Goal: Transaction & Acquisition: Purchase product/service

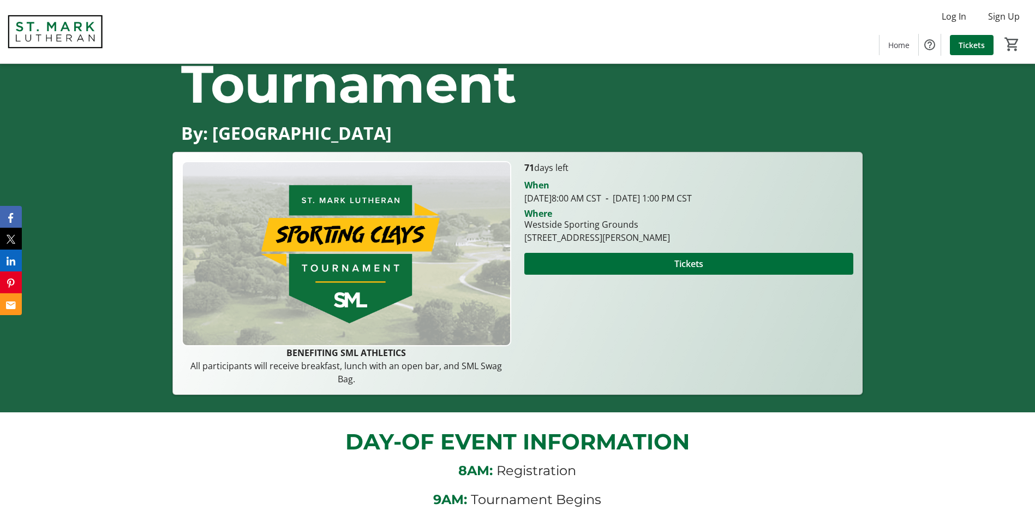
scroll to position [109, 0]
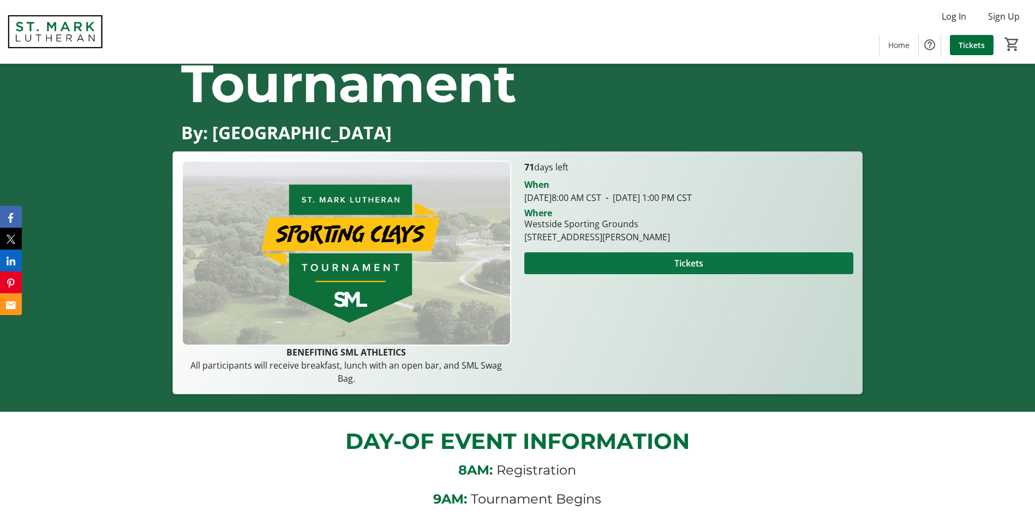
click at [688, 270] on span "Tickets" at bounding box center [688, 262] width 29 height 13
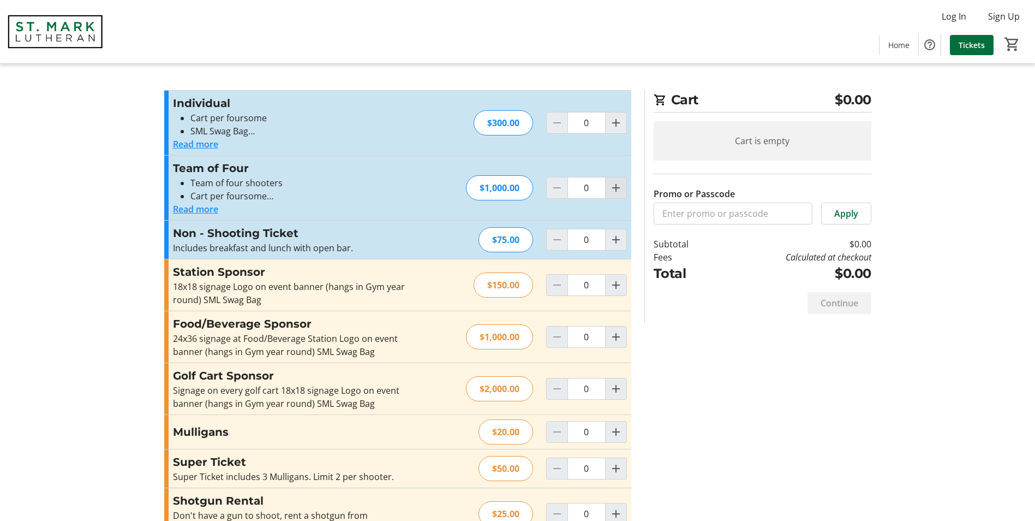
click at [620, 191] on mat-icon "Increment by one" at bounding box center [616, 187] width 13 height 13
type input "1"
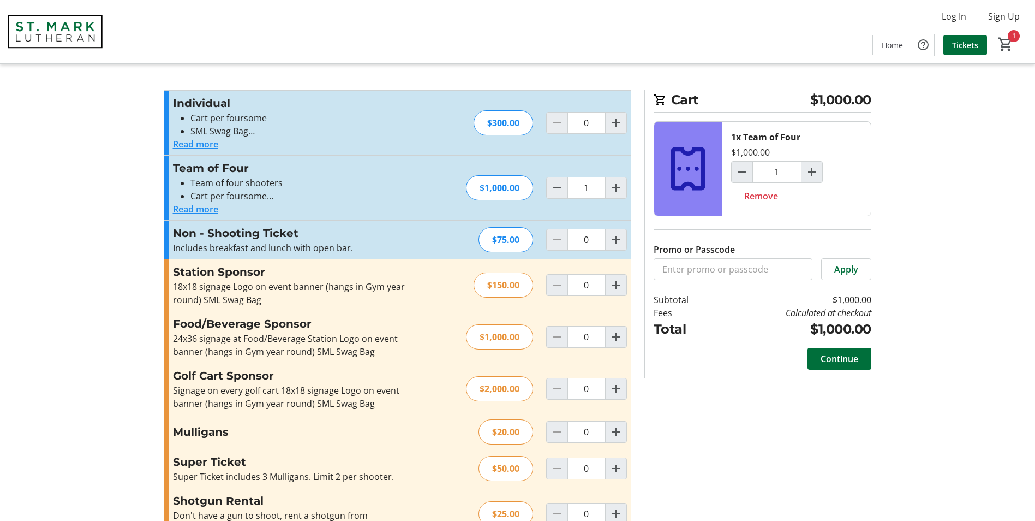
click at [217, 207] on button "Read more" at bounding box center [195, 208] width 45 height 13
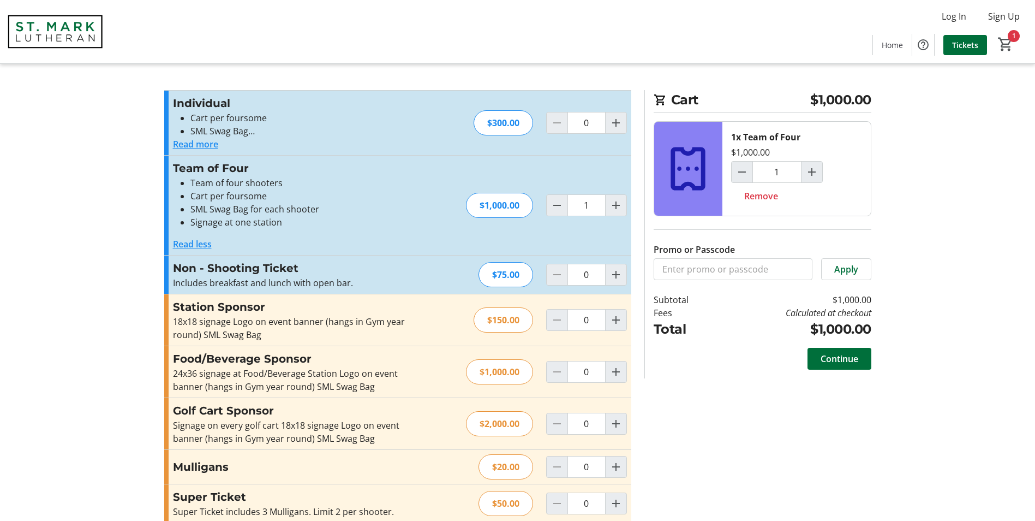
click at [200, 145] on button "Read more" at bounding box center [195, 144] width 45 height 13
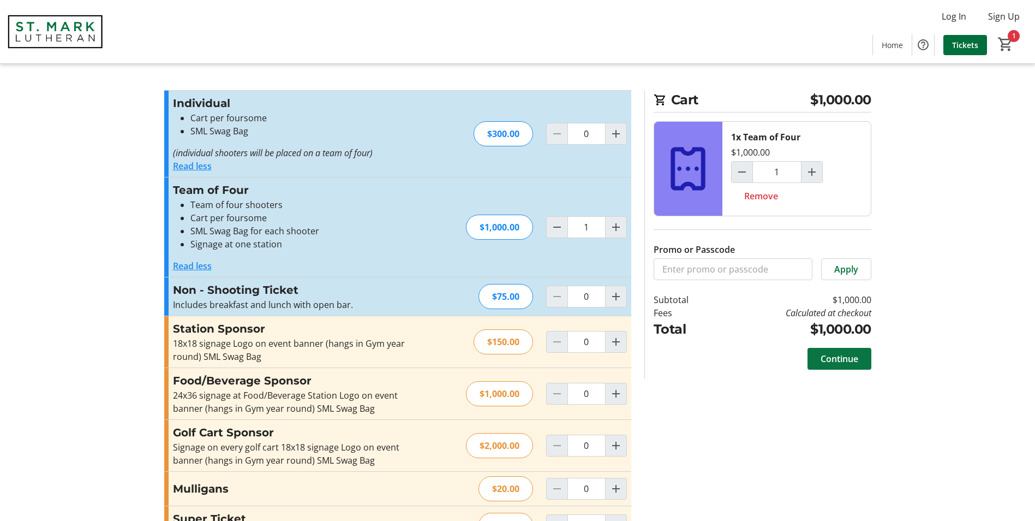
click at [835, 363] on span "Continue" at bounding box center [840, 358] width 38 height 13
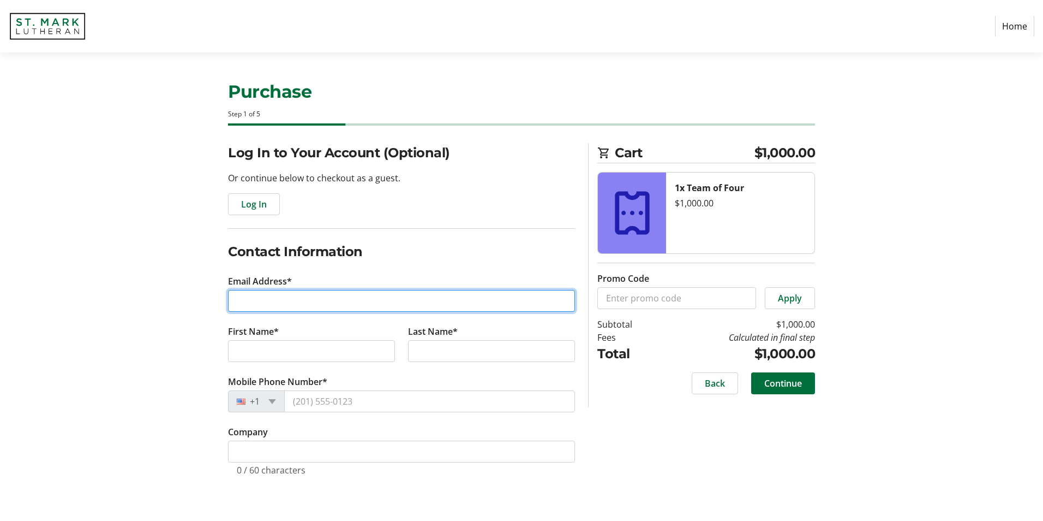
click at [266, 298] on input "Email Address*" at bounding box center [401, 301] width 347 height 22
type input "[PERSON_NAME][EMAIL_ADDRESS][DOMAIN_NAME]"
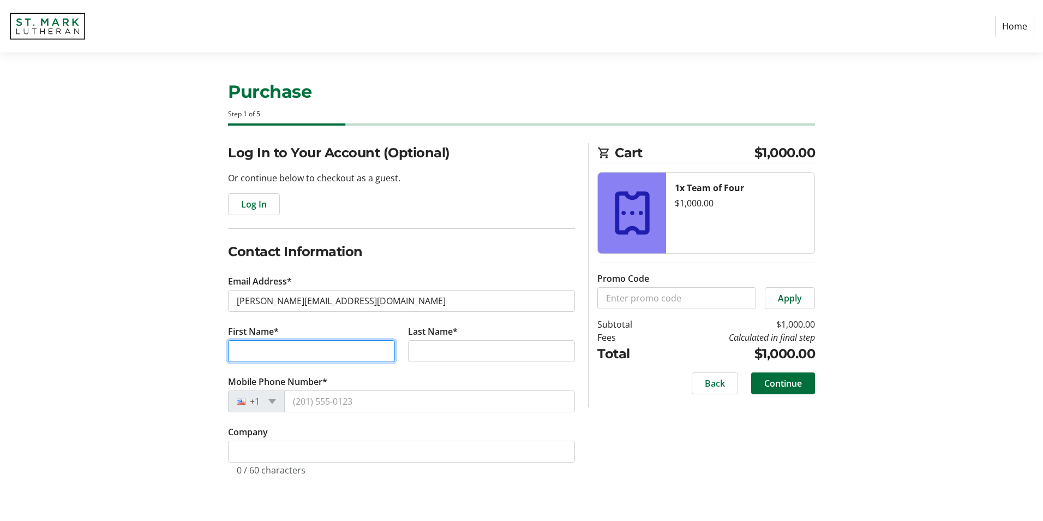
type input "G"
type input "[PERSON_NAME]"
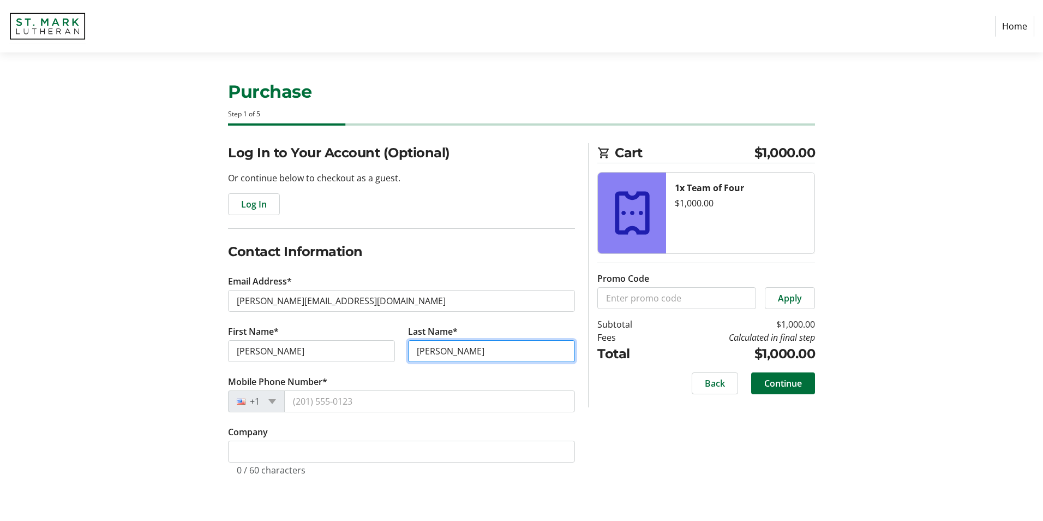
type input "[PERSON_NAME]"
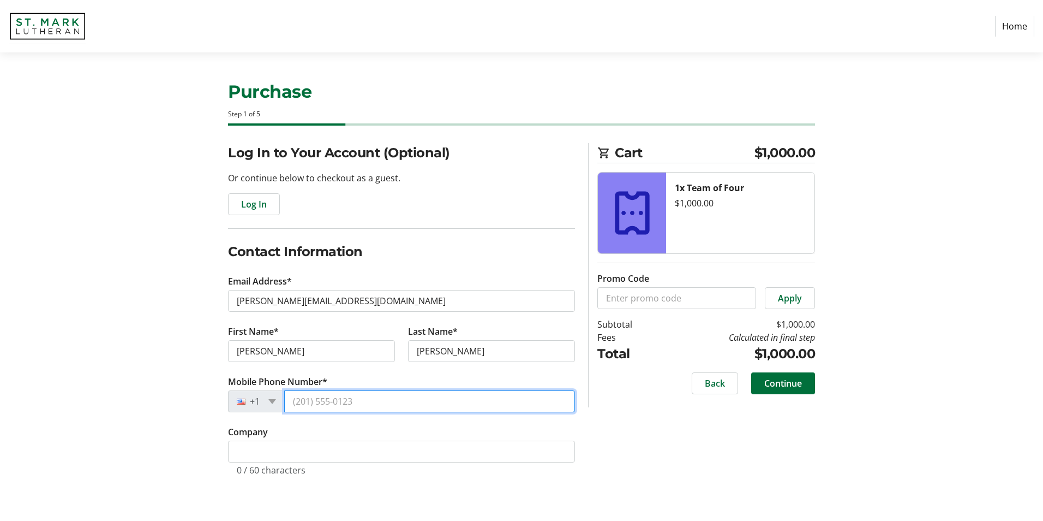
click at [342, 393] on input "Mobile Phone Number*" at bounding box center [429, 401] width 291 height 22
type input "[PHONE_NUMBER]"
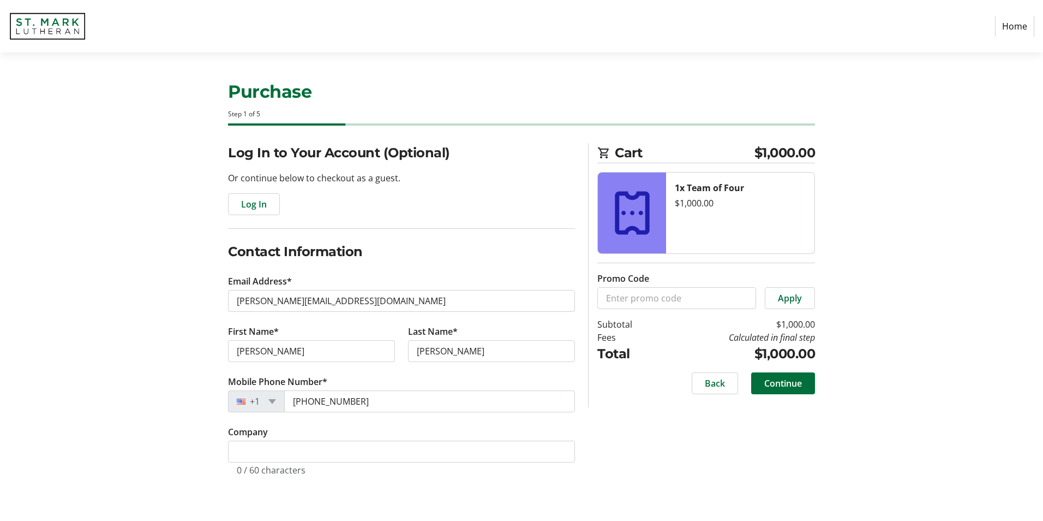
click at [731, 444] on div "Log In to Your Account (Optional) Or continue below to checkout as a guest. Log…" at bounding box center [522, 322] width 720 height 359
click at [790, 380] on span "Continue" at bounding box center [784, 383] width 38 height 13
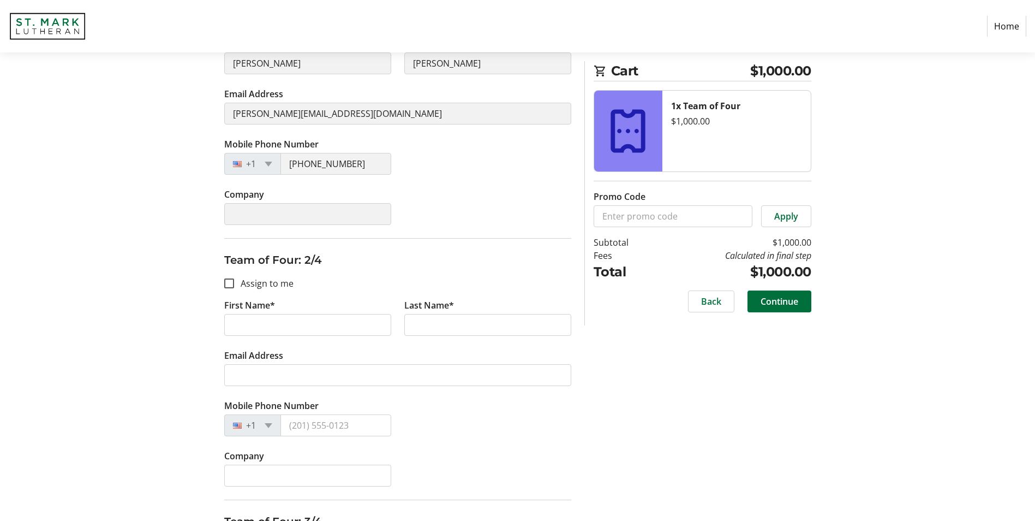
scroll to position [231, 0]
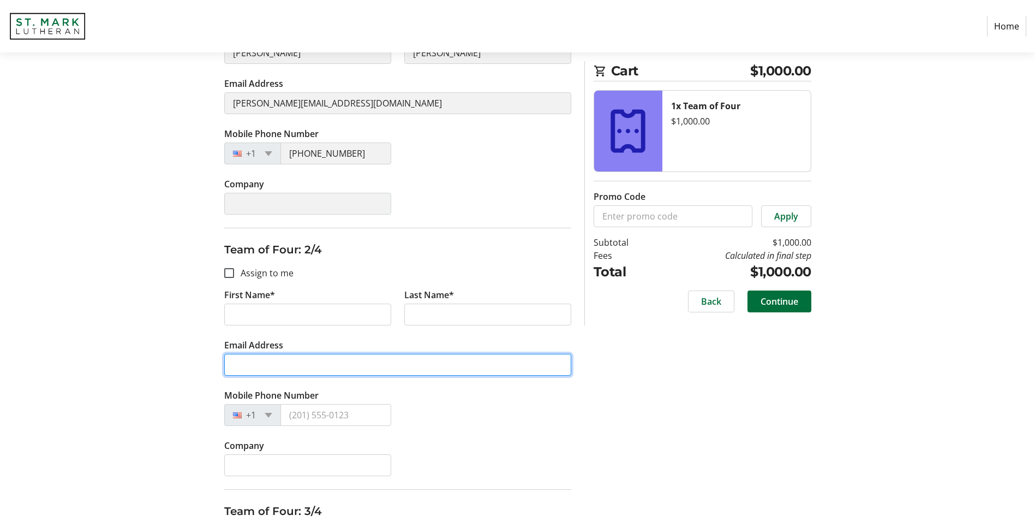
click at [273, 361] on input "Email Address" at bounding box center [397, 365] width 347 height 22
paste input "[PERSON_NAME][EMAIL_ADDRESS][PERSON_NAME][DOMAIN_NAME]"
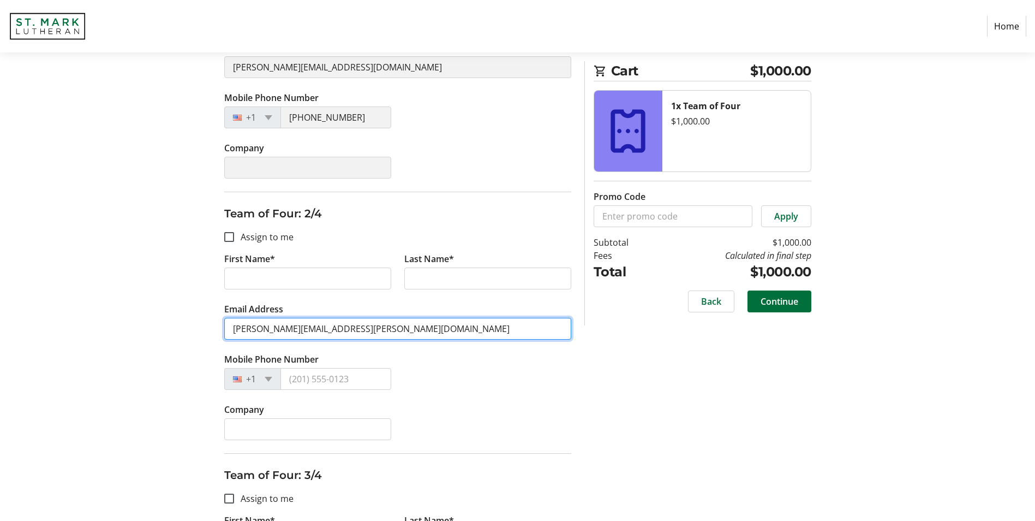
scroll to position [286, 0]
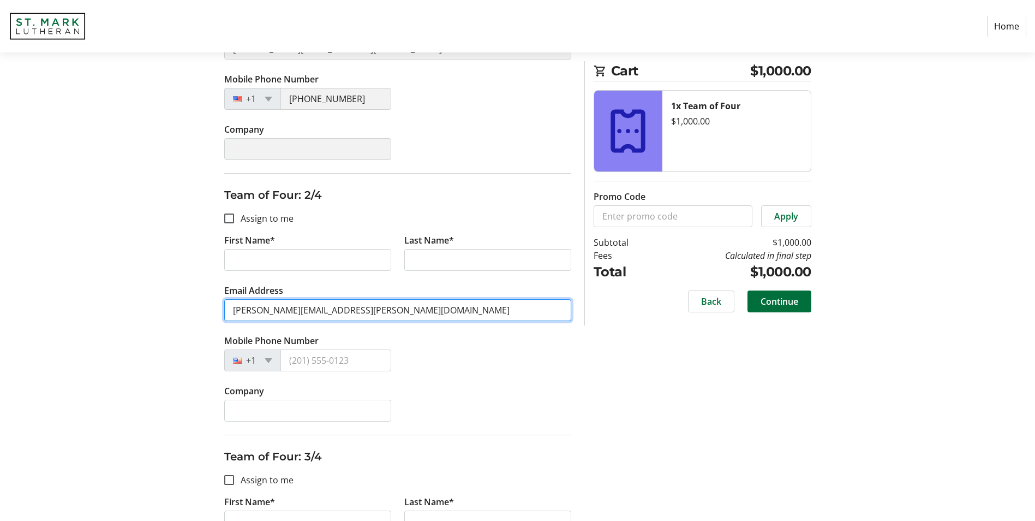
type input "[PERSON_NAME][EMAIL_ADDRESS][PERSON_NAME][DOMAIN_NAME]"
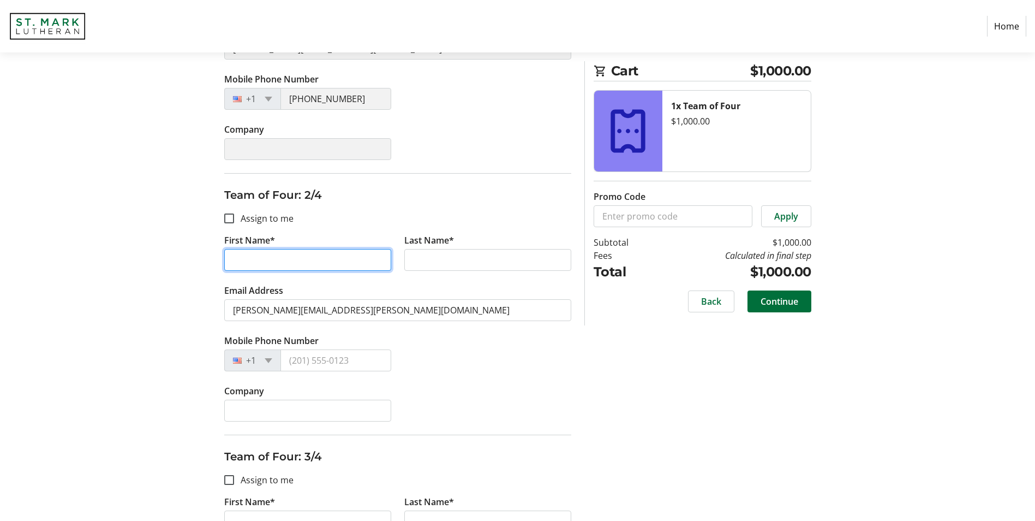
click at [277, 260] on input "First Name*" at bounding box center [307, 260] width 167 height 22
click at [231, 219] on input "Assign to me" at bounding box center [229, 218] width 10 height 10
checkbox input "true"
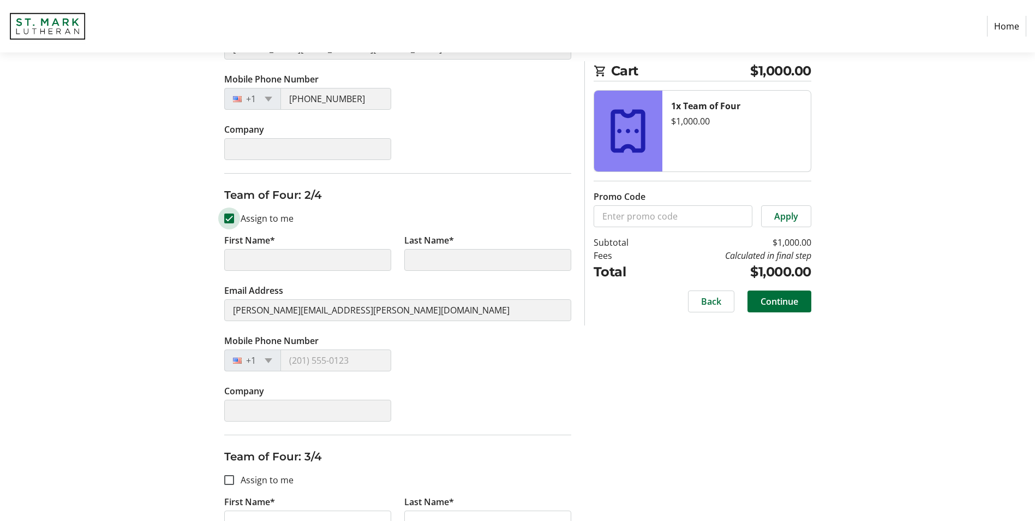
type input "[PERSON_NAME]"
type input "[PERSON_NAME][EMAIL_ADDRESS][DOMAIN_NAME]"
type input "[PHONE_NUMBER]"
click at [228, 217] on input "Assign to me" at bounding box center [229, 218] width 10 height 10
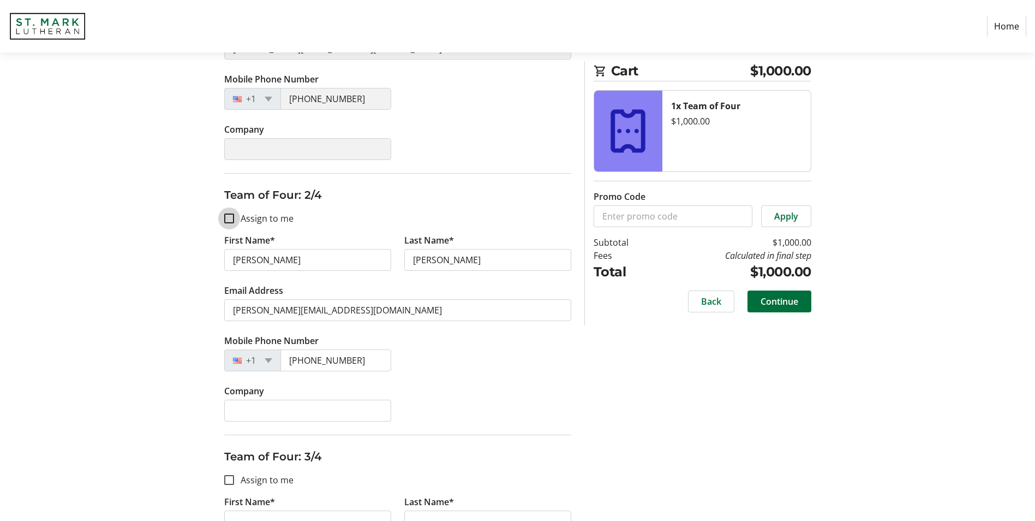
click at [228, 217] on input "Assign to me" at bounding box center [229, 218] width 10 height 10
checkbox input "false"
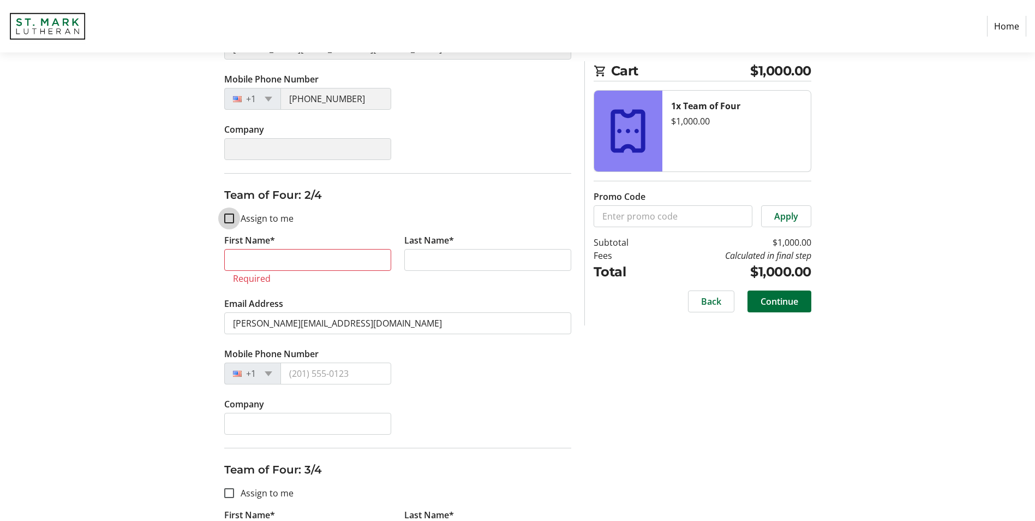
click at [231, 219] on input "Assign to me" at bounding box center [229, 218] width 10 height 10
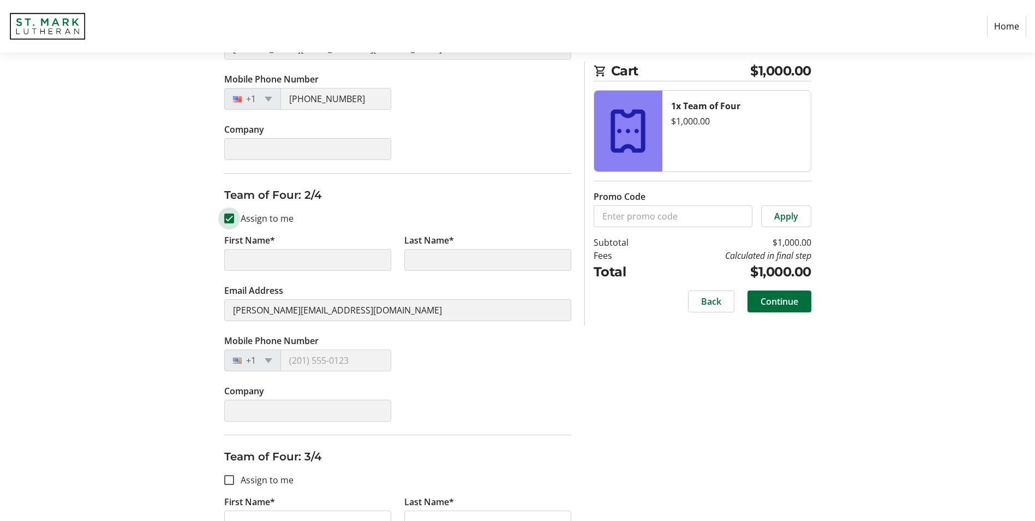
click at [230, 220] on input "Assign to me" at bounding box center [229, 218] width 10 height 10
checkbox input "true"
type input "[PERSON_NAME]"
type input "[PHONE_NUMBER]"
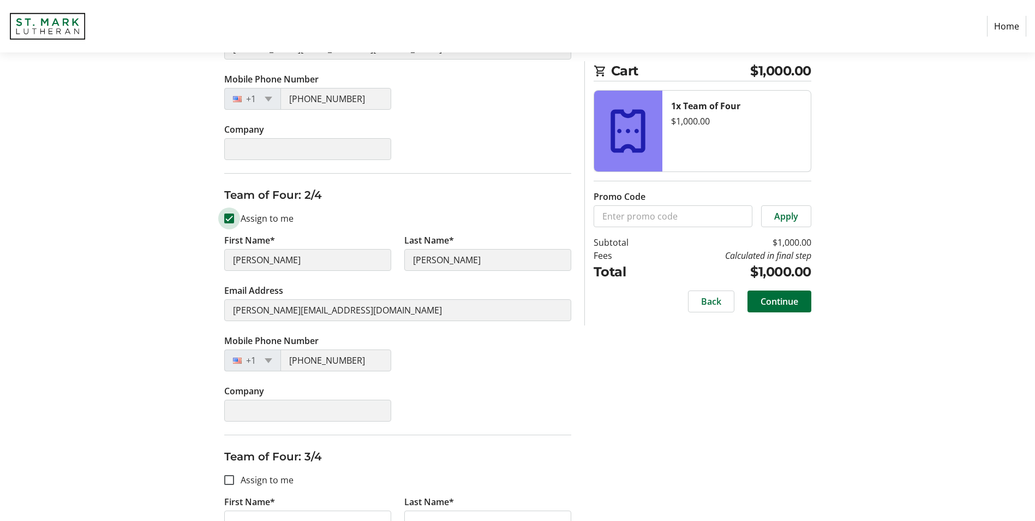
click at [227, 217] on input "Assign to me" at bounding box center [229, 218] width 10 height 10
checkbox input "false"
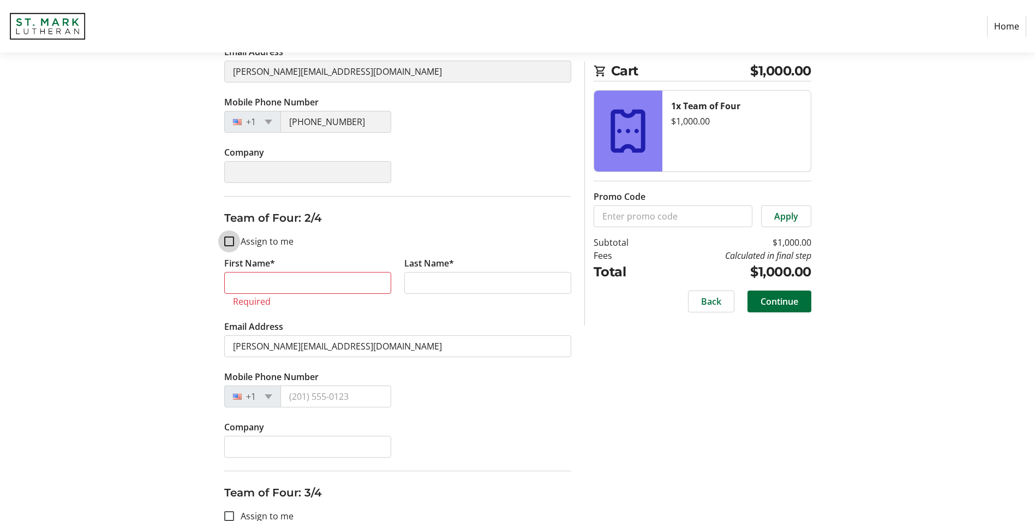
scroll to position [341, 0]
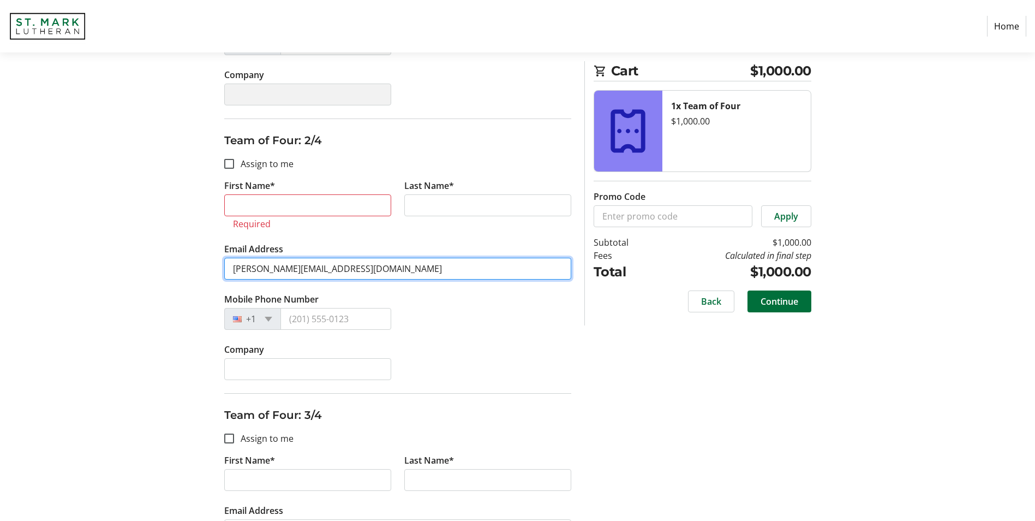
drag, startPoint x: 369, startPoint y: 271, endPoint x: 180, endPoint y: 255, distance: 190.1
click at [180, 255] on div "Assign Tickets Enter details for each attendee so that they receive their ticke…" at bounding box center [518, 358] width 720 height 1113
paste input "[PERSON_NAME].[PERSON_NAME]"
type input "[PERSON_NAME][EMAIL_ADDRESS][PERSON_NAME][DOMAIN_NAME]"
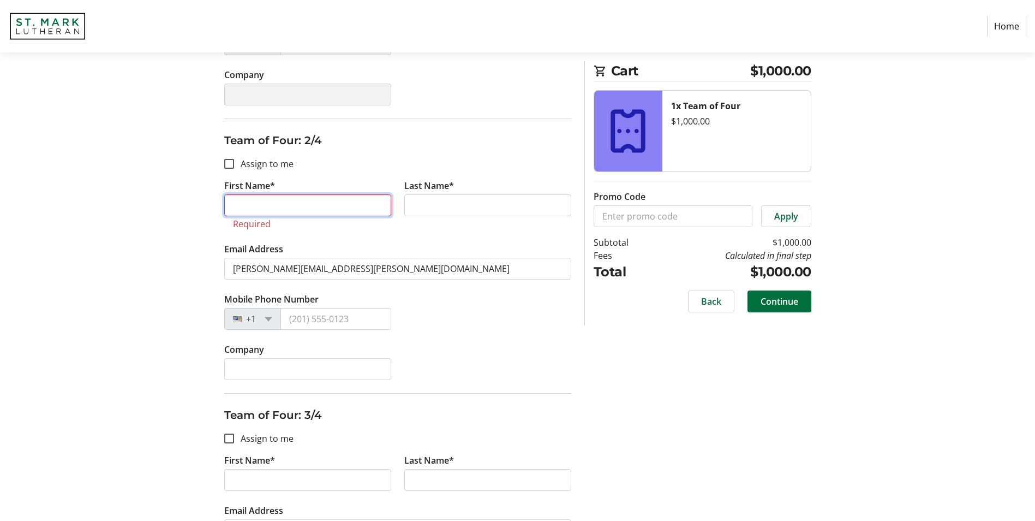
click at [259, 210] on input "First Name*" at bounding box center [307, 205] width 167 height 22
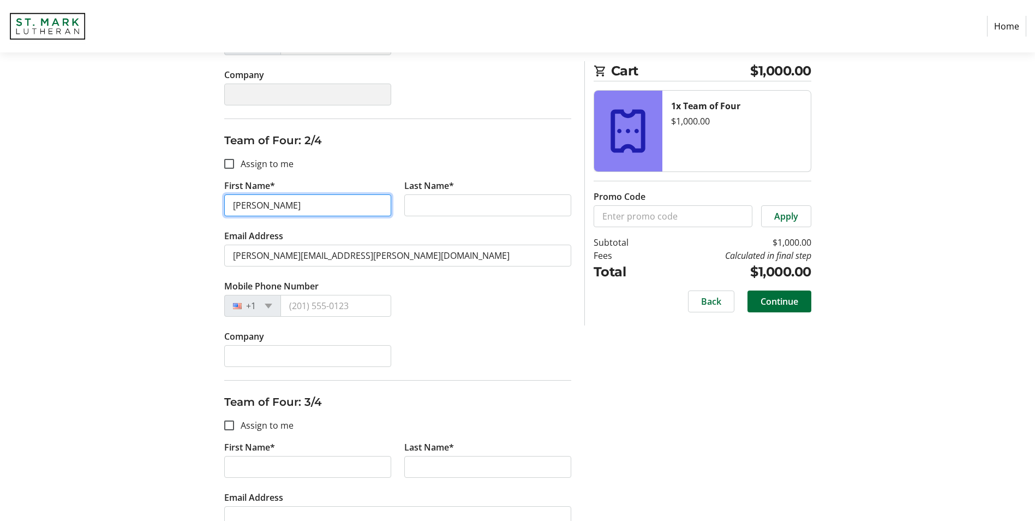
type input "[PERSON_NAME]"
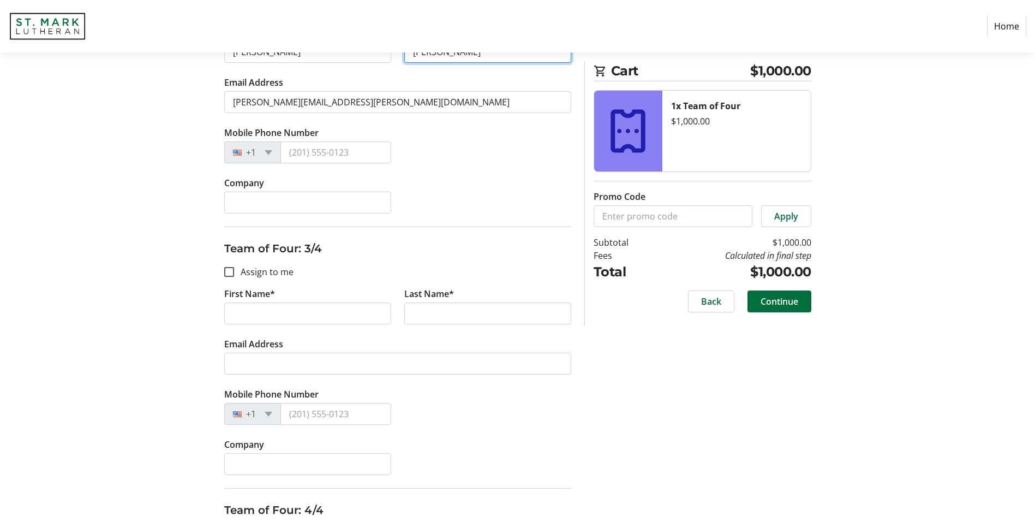
scroll to position [504, 0]
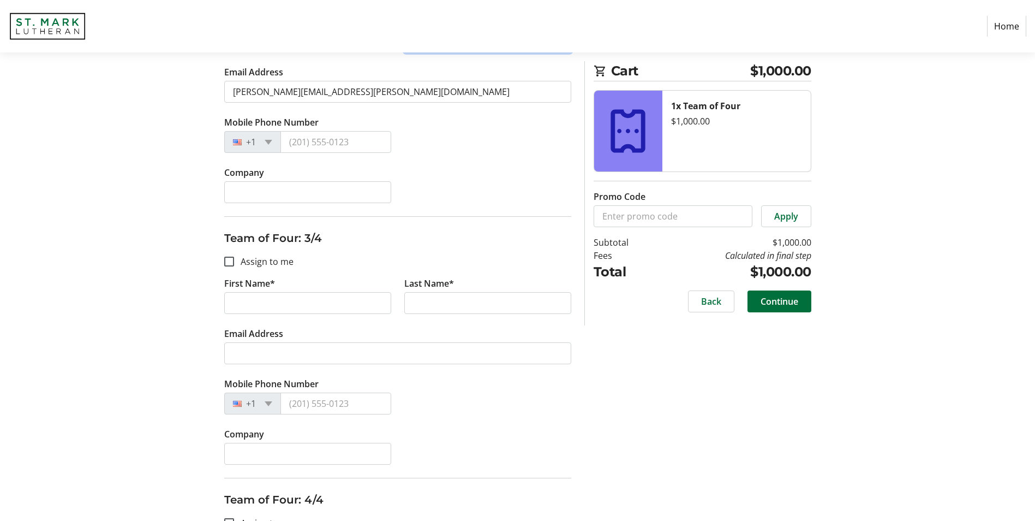
type input "[PERSON_NAME]"
click at [250, 302] on input "First Name*" at bounding box center [307, 303] width 167 height 22
paste input "[PERSON_NAME]"
click at [260, 302] on input "[PERSON_NAME]" at bounding box center [307, 303] width 167 height 22
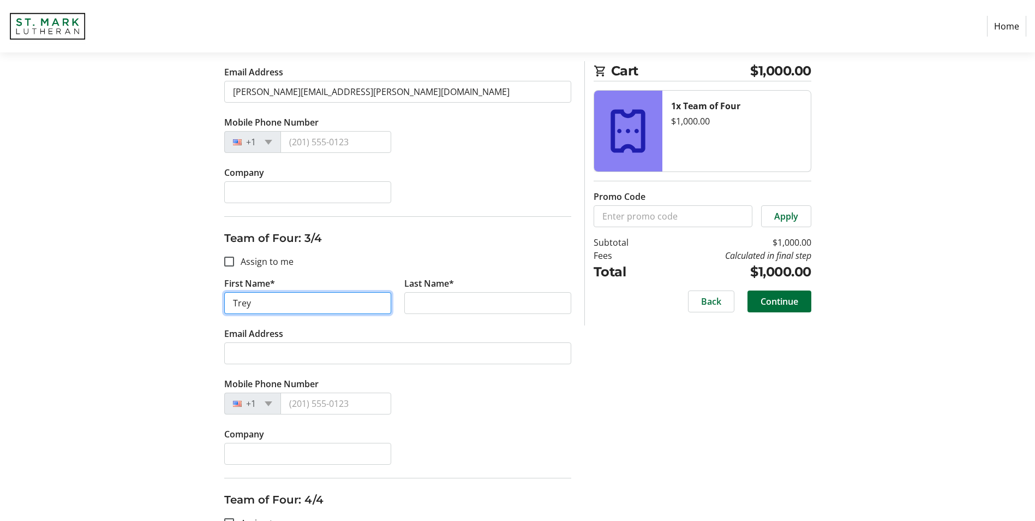
type input "Trey"
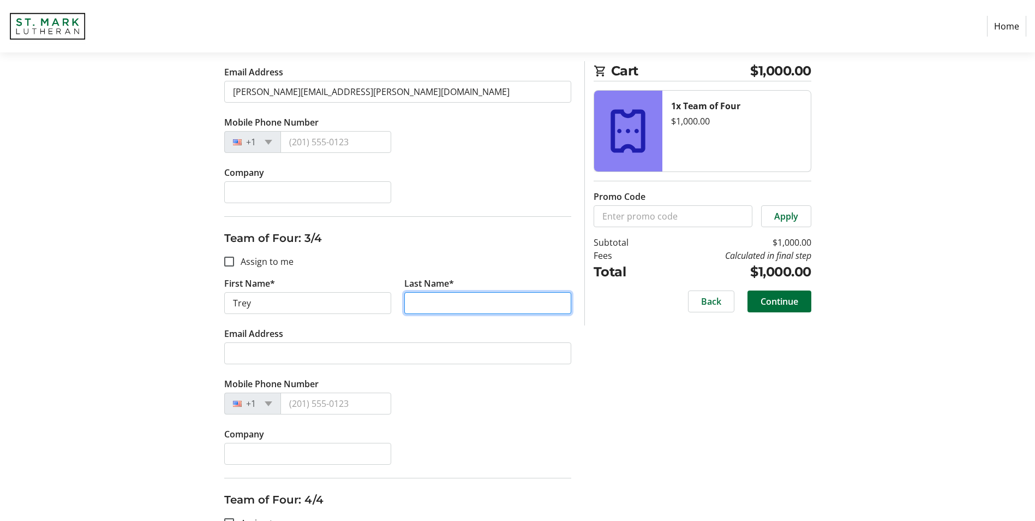
drag, startPoint x: 414, startPoint y: 310, endPoint x: 422, endPoint y: 302, distance: 11.6
click at [420, 306] on input "Last Name*" at bounding box center [487, 303] width 167 height 22
paste input "[PERSON_NAME]"
type input "[PERSON_NAME]"
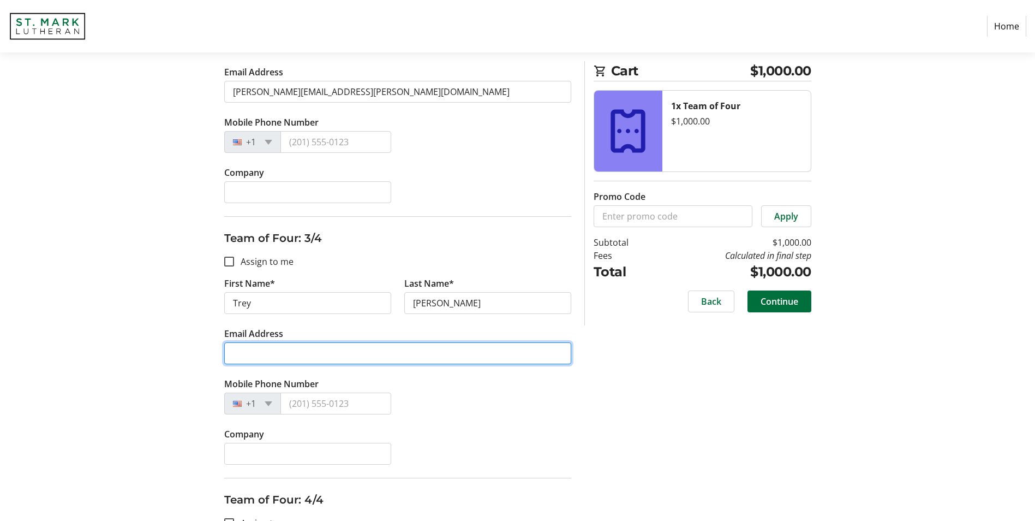
click at [258, 349] on input "Email Address" at bounding box center [397, 353] width 347 height 22
paste input "[EMAIL_ADDRESS][DOMAIN_NAME]"
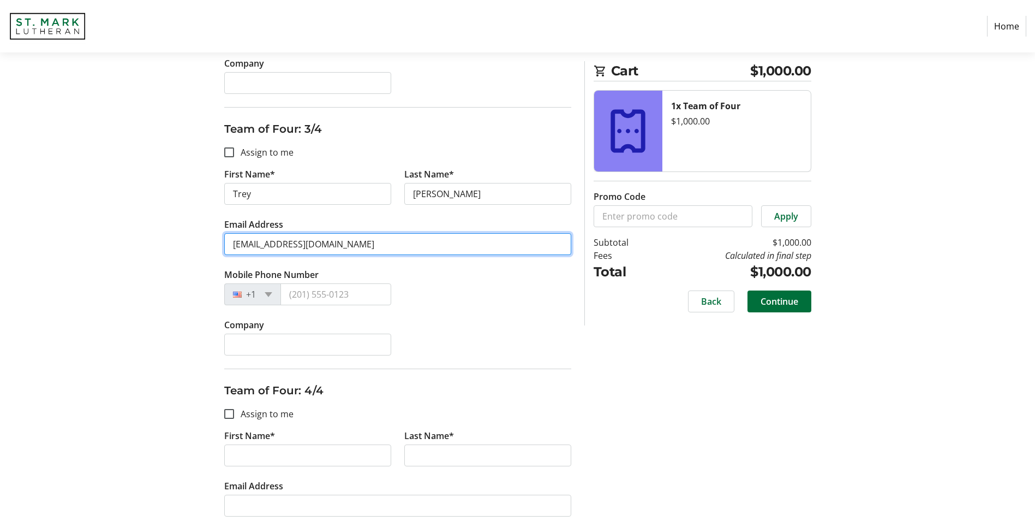
scroll to position [722, 0]
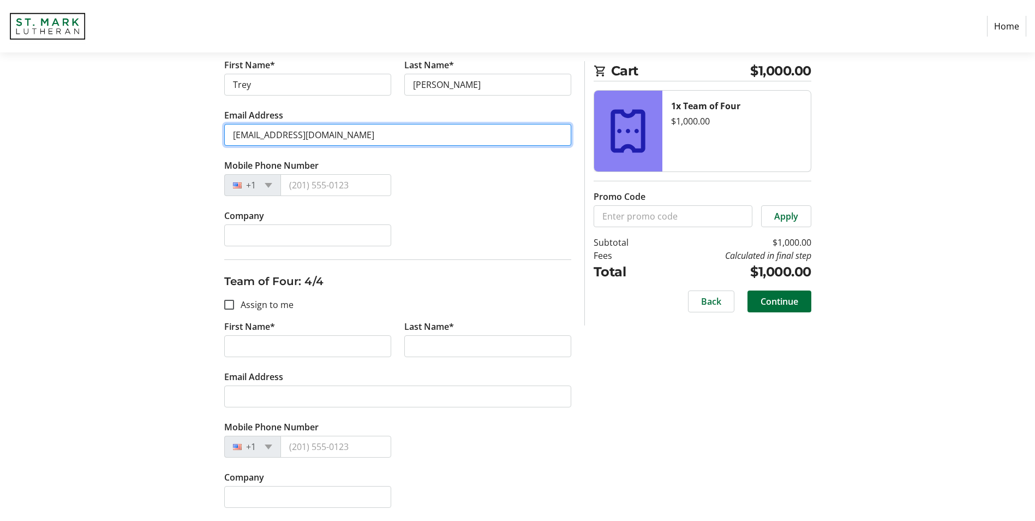
type input "[EMAIL_ADDRESS][DOMAIN_NAME]"
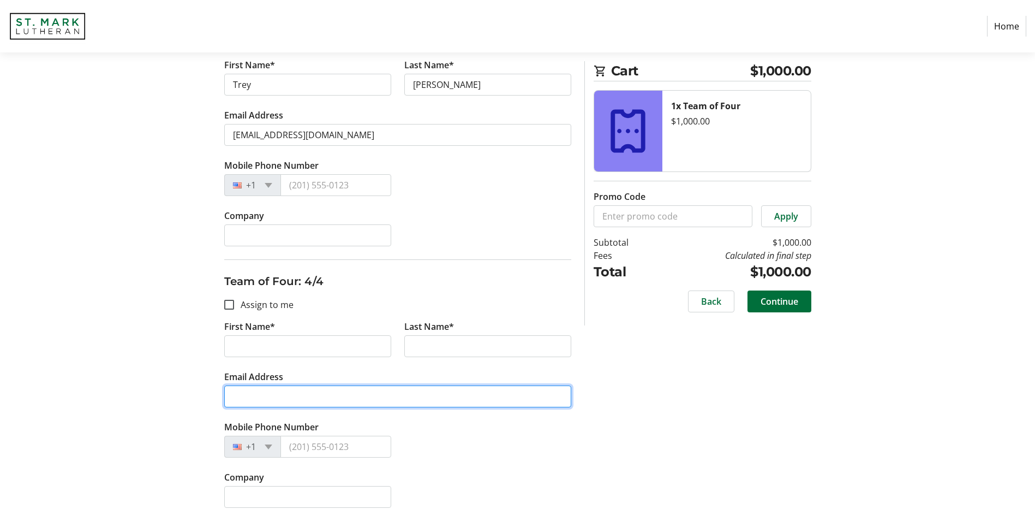
click at [258, 392] on input "Email Address" at bounding box center [397, 396] width 347 height 22
paste input "[EMAIL_ADDRESS][DOMAIN_NAME]"
type input "[EMAIL_ADDRESS][DOMAIN_NAME]"
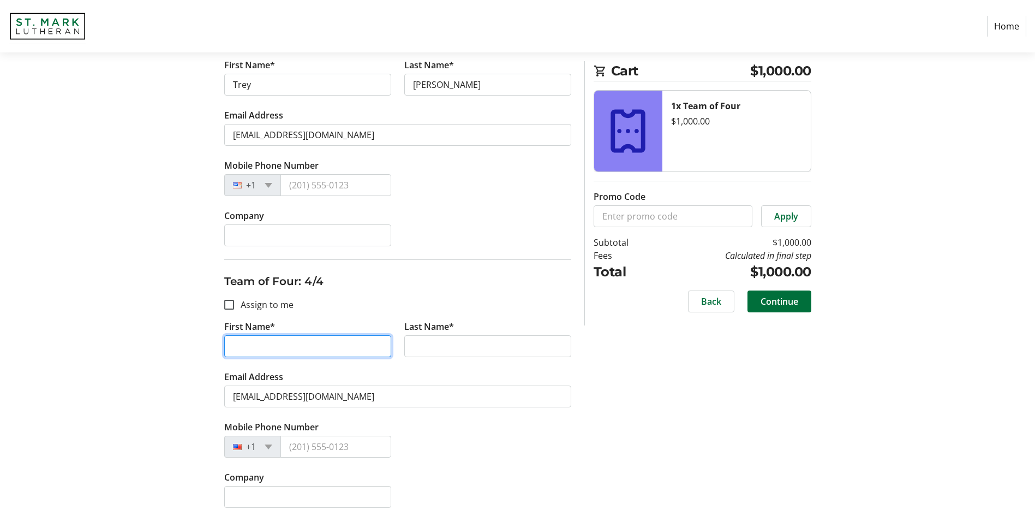
click at [250, 346] on input "First Name*" at bounding box center [307, 346] width 167 height 22
type input "[PERSON_NAME]"
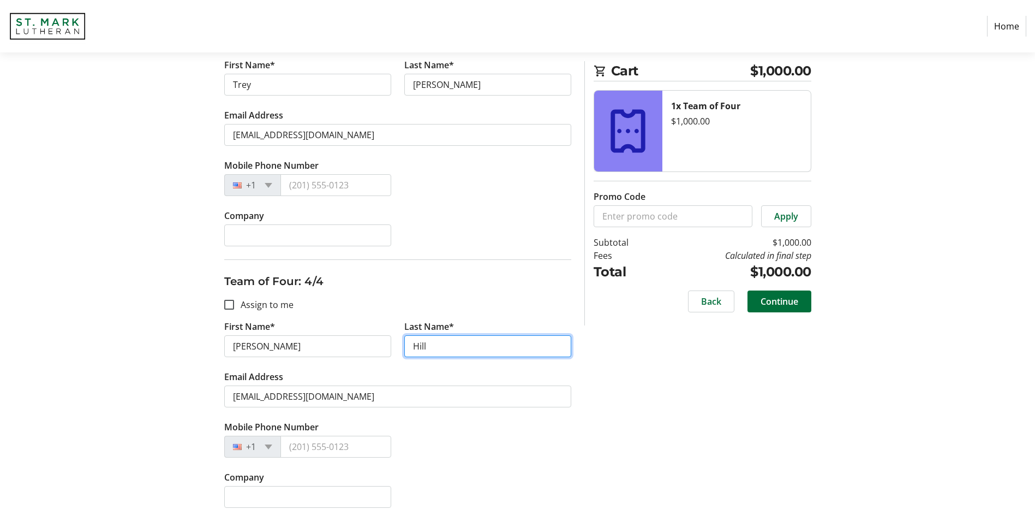
type input "Hill"
click at [442, 420] on div "Mobile Phone Number +1" at bounding box center [398, 445] width 360 height 50
click at [791, 304] on span "Continue" at bounding box center [780, 301] width 38 height 13
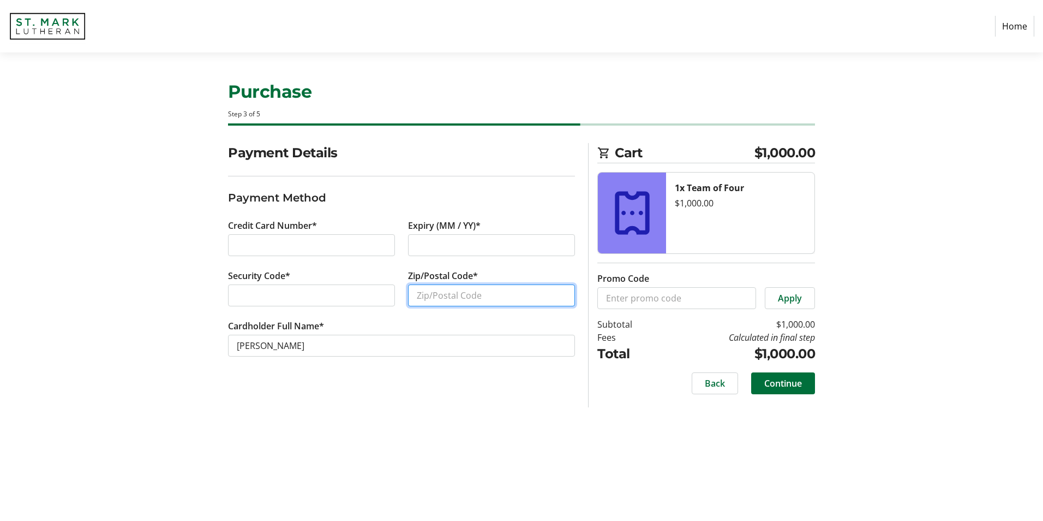
click at [488, 291] on input "Zip/Postal Code*" at bounding box center [491, 295] width 167 height 22
type input "77018"
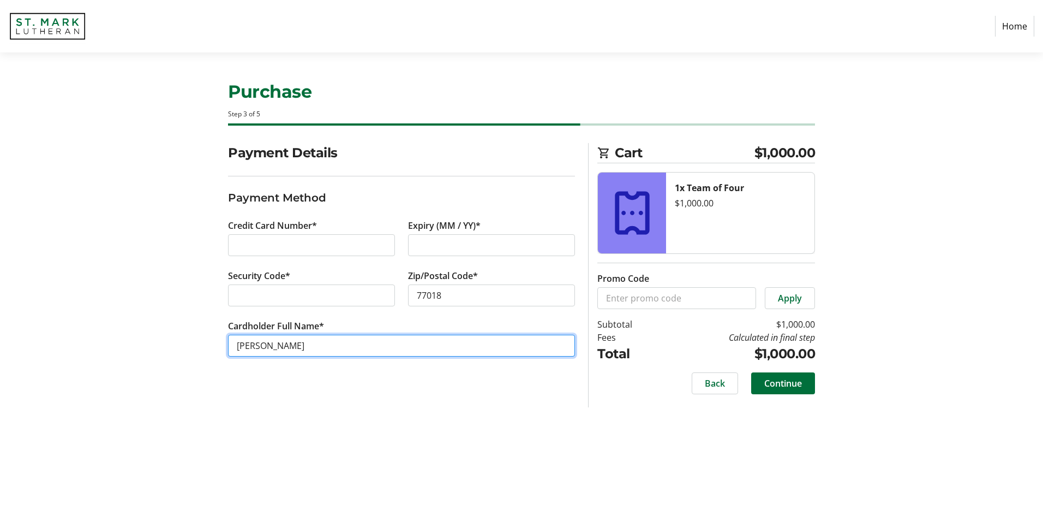
drag, startPoint x: 259, startPoint y: 348, endPoint x: 175, endPoint y: 347, distance: 84.0
click at [175, 347] on div "Payment Details Payment Method Credit Card Number* Expiry (MM / YY)* Security C…" at bounding box center [522, 275] width 720 height 264
type input "[PERSON_NAME]"
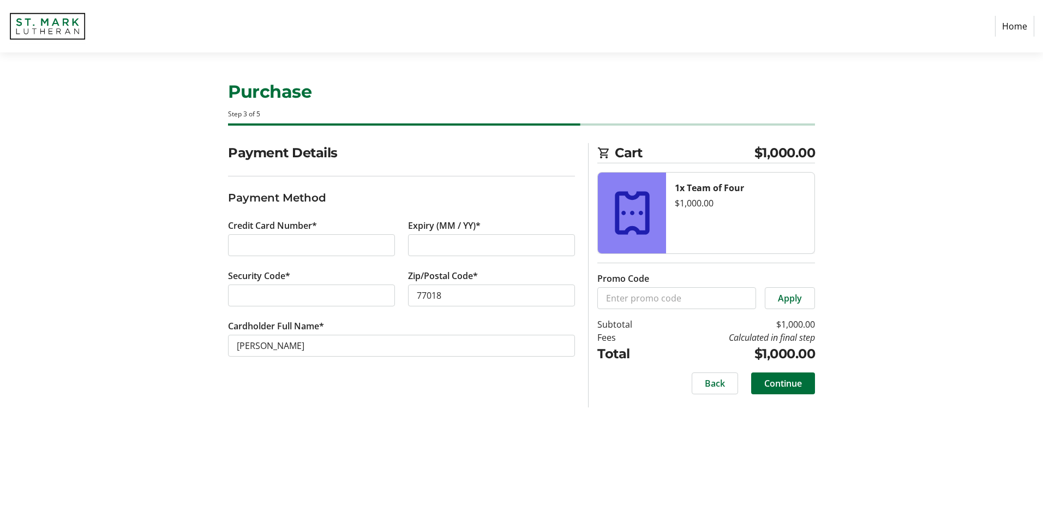
click at [574, 411] on div "Purchase Step 3 of 5 Cart $1,000.00 1x Team of Four $1,000.00 Promo Code Apply …" at bounding box center [522, 286] width 720 height 468
click at [785, 385] on span "Continue" at bounding box center [784, 383] width 38 height 13
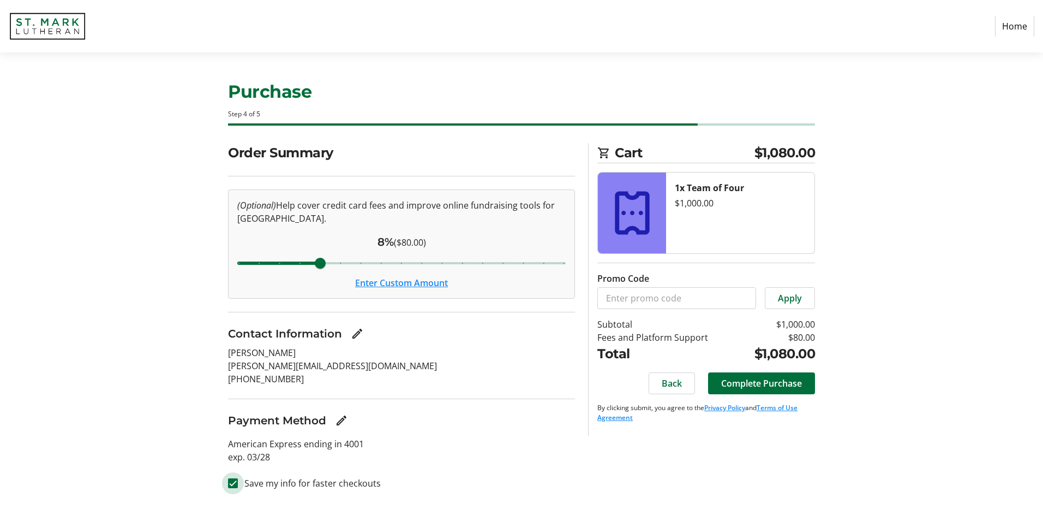
click at [231, 483] on input "Save my info for faster checkouts" at bounding box center [233, 483] width 10 height 10
checkbox input "false"
click at [786, 384] on span "Complete Purchase" at bounding box center [761, 383] width 81 height 13
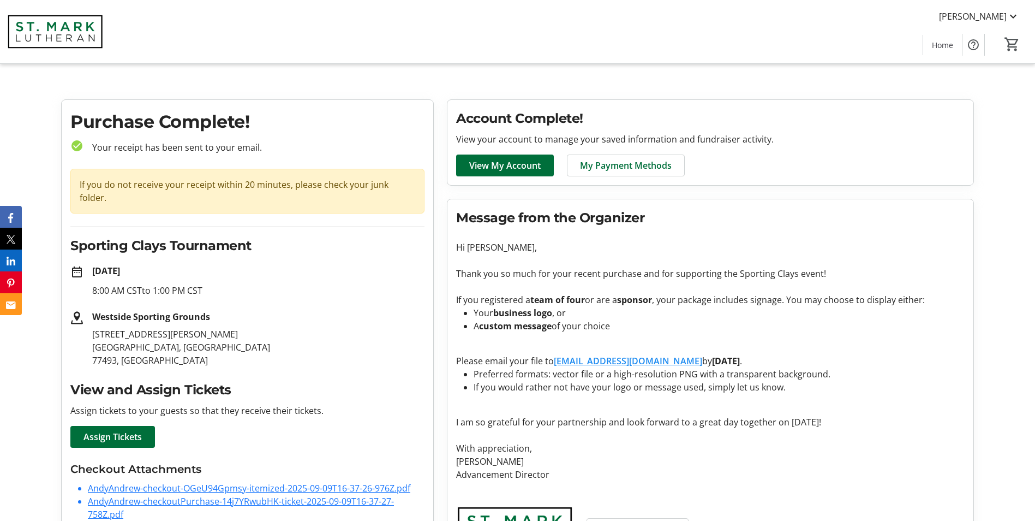
scroll to position [66, 0]
